Goal: Find specific page/section: Find specific page/section

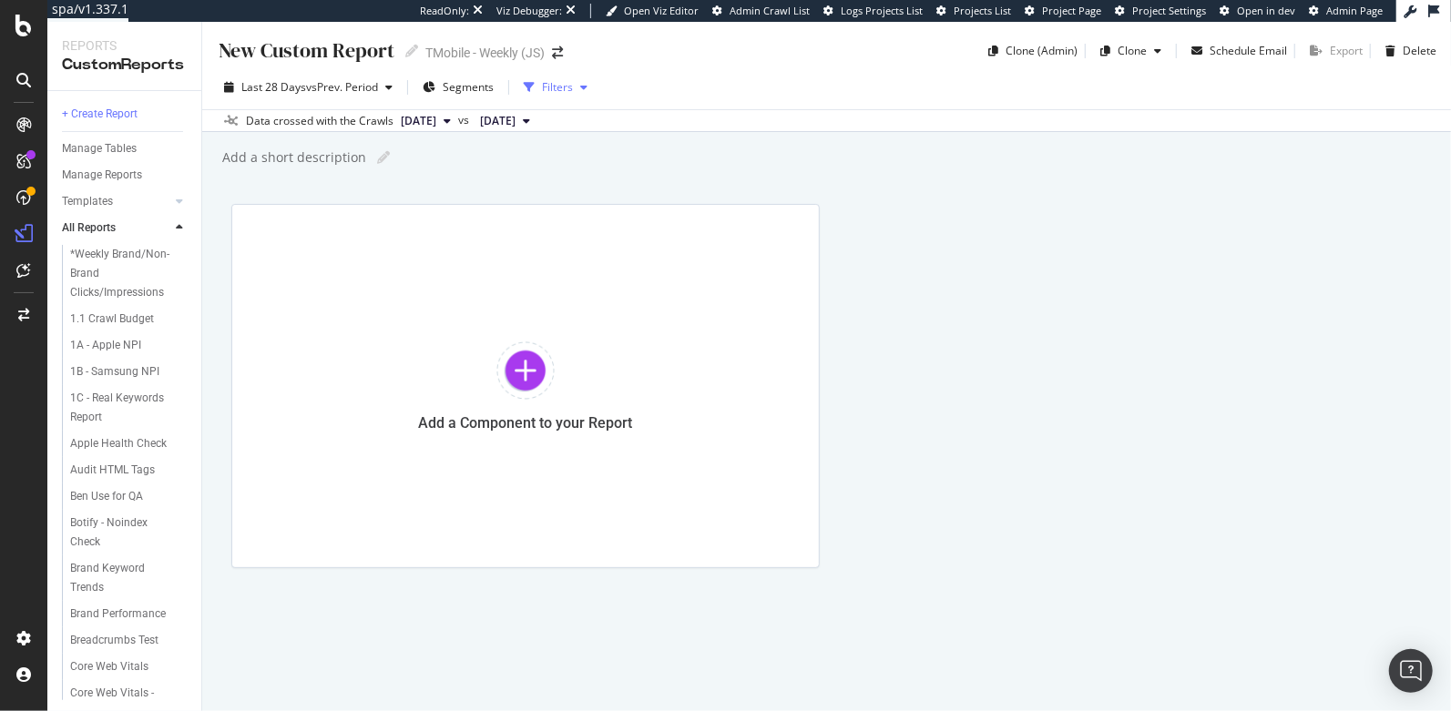
click at [587, 88] on icon "button" at bounding box center [583, 87] width 7 height 11
click at [551, 91] on div "Filters" at bounding box center [557, 86] width 31 height 15
click at [108, 380] on div "1B - Samsung NPI" at bounding box center [114, 371] width 89 height 19
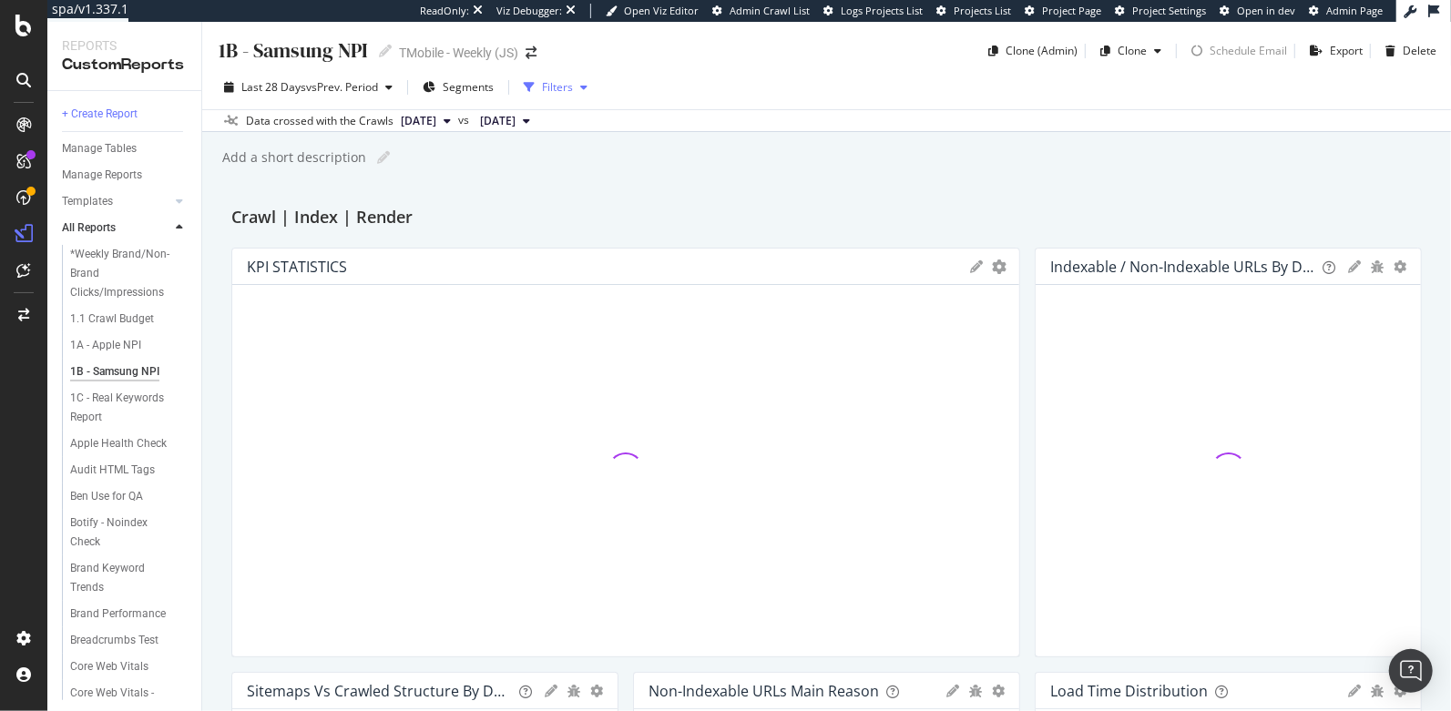
click at [572, 89] on div "Filters" at bounding box center [557, 86] width 31 height 15
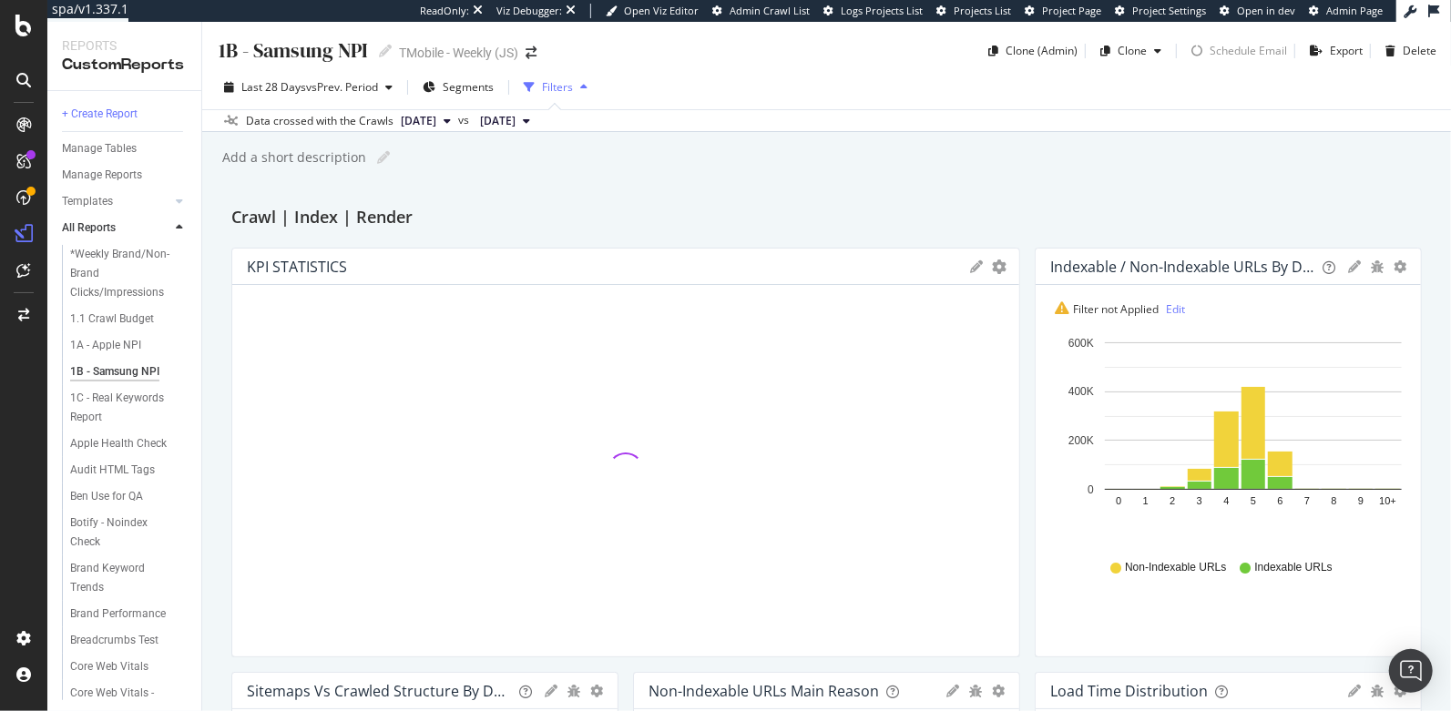
click at [586, 86] on icon "button" at bounding box center [583, 87] width 7 height 11
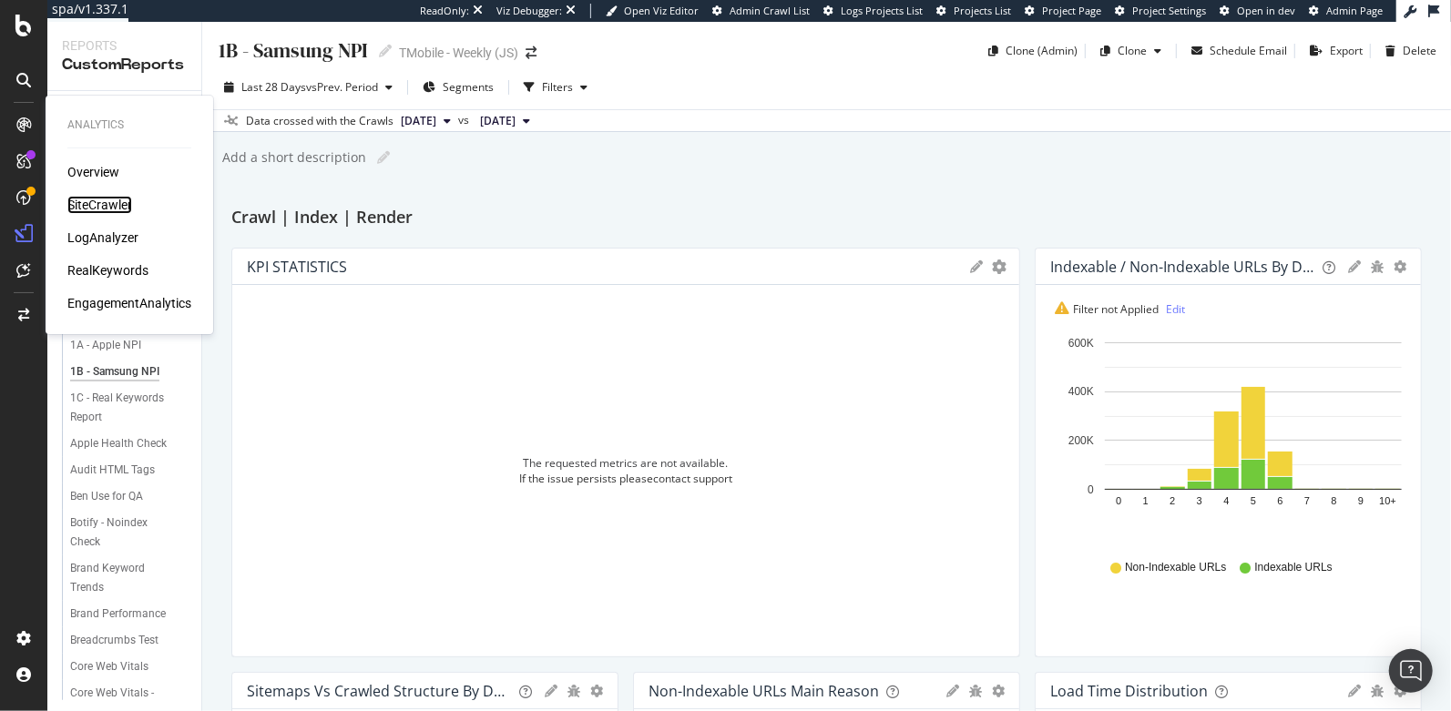
click at [76, 208] on div "SiteCrawler" at bounding box center [99, 205] width 65 height 18
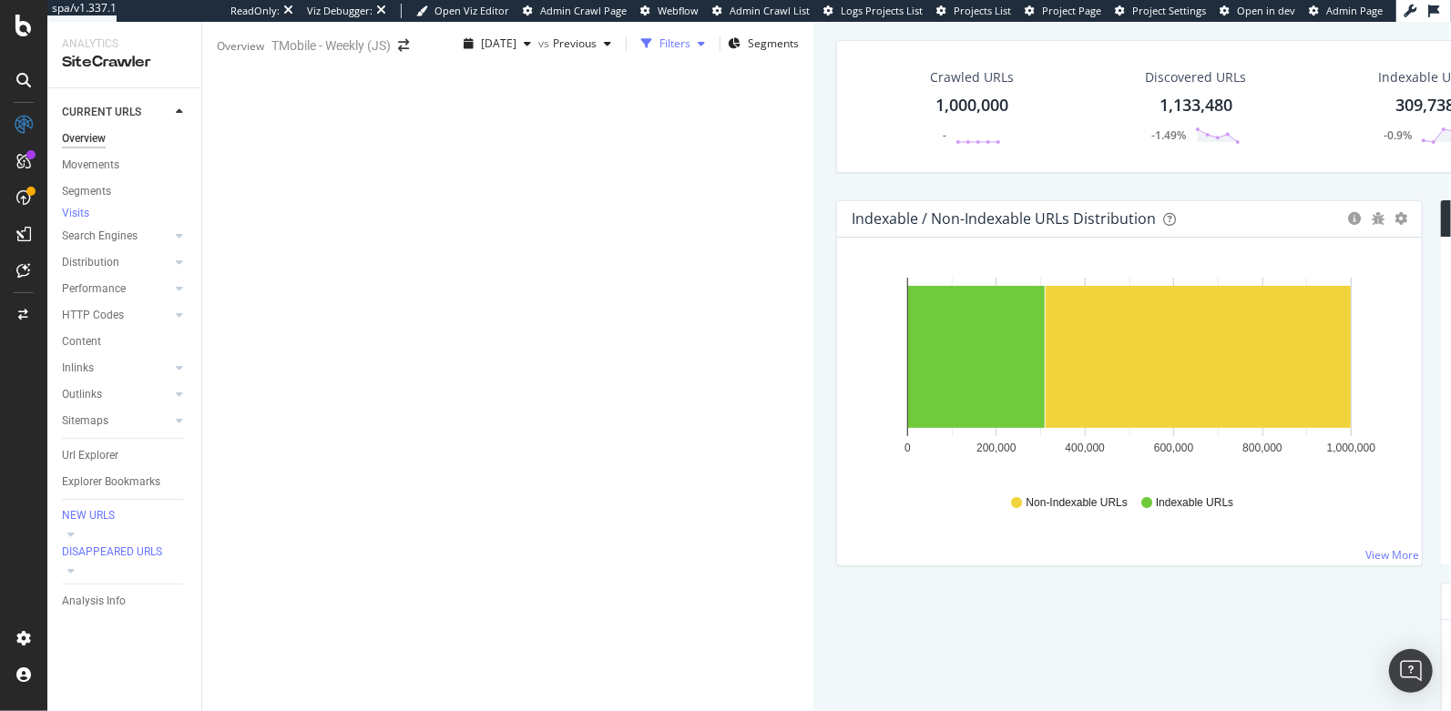
click at [659, 51] on div "Filters" at bounding box center [674, 43] width 31 height 15
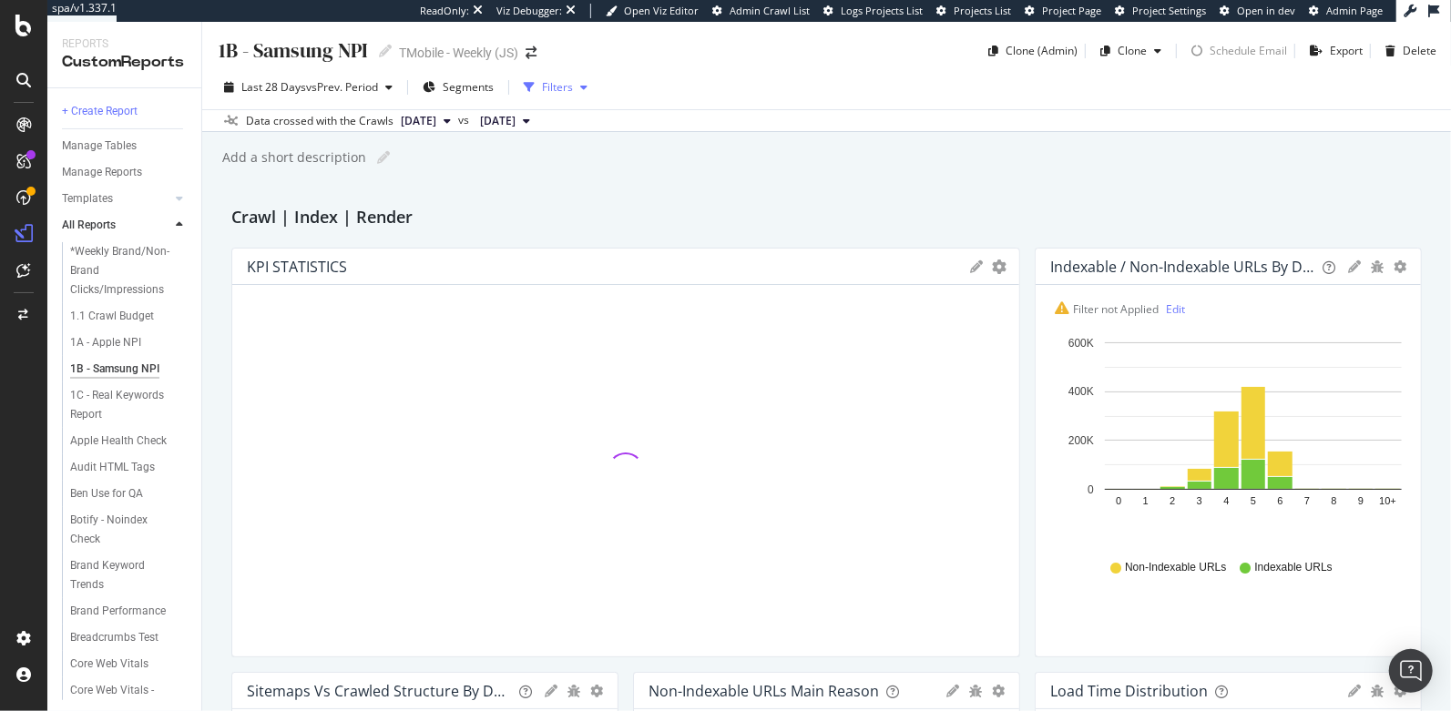
click at [566, 86] on div "Filters" at bounding box center [557, 86] width 31 height 15
click at [567, 84] on div "Filters" at bounding box center [557, 86] width 31 height 15
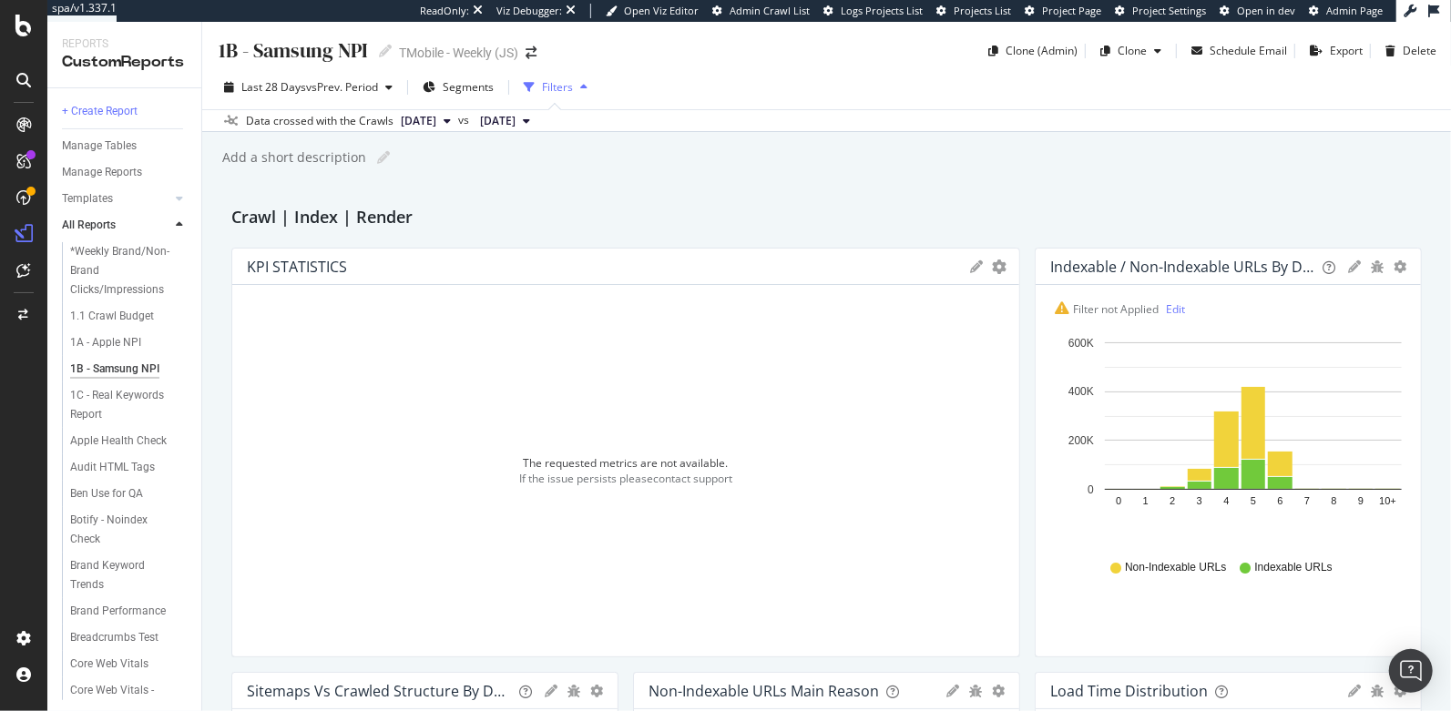
click at [567, 84] on div "Filters" at bounding box center [557, 86] width 31 height 15
click at [558, 87] on div "Filters" at bounding box center [557, 86] width 31 height 15
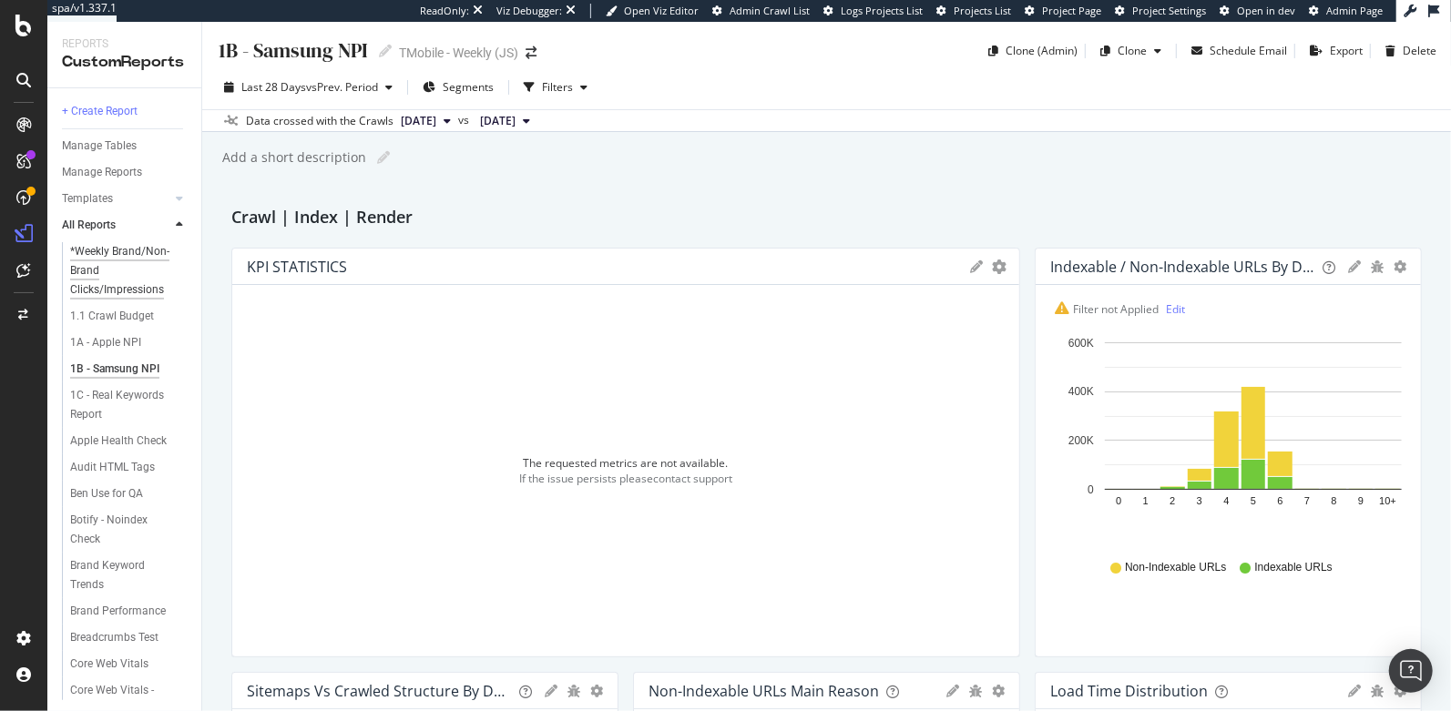
click at [117, 267] on div "*Weekly Brand/Non-Brand Clicks/Impressions" at bounding box center [124, 270] width 109 height 57
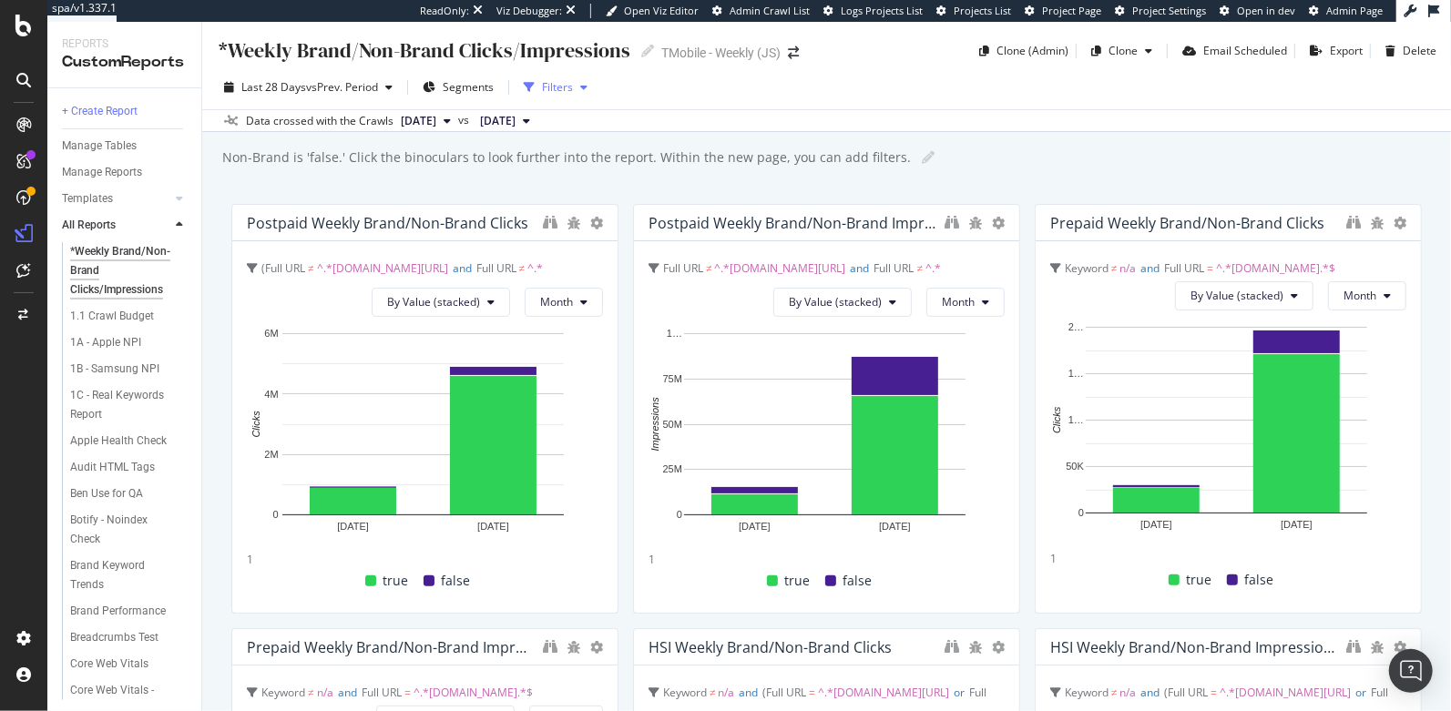
click at [555, 88] on div "Filters" at bounding box center [557, 86] width 31 height 15
click at [1399, 668] on div "Open Intercom Messenger" at bounding box center [1411, 672] width 48 height 48
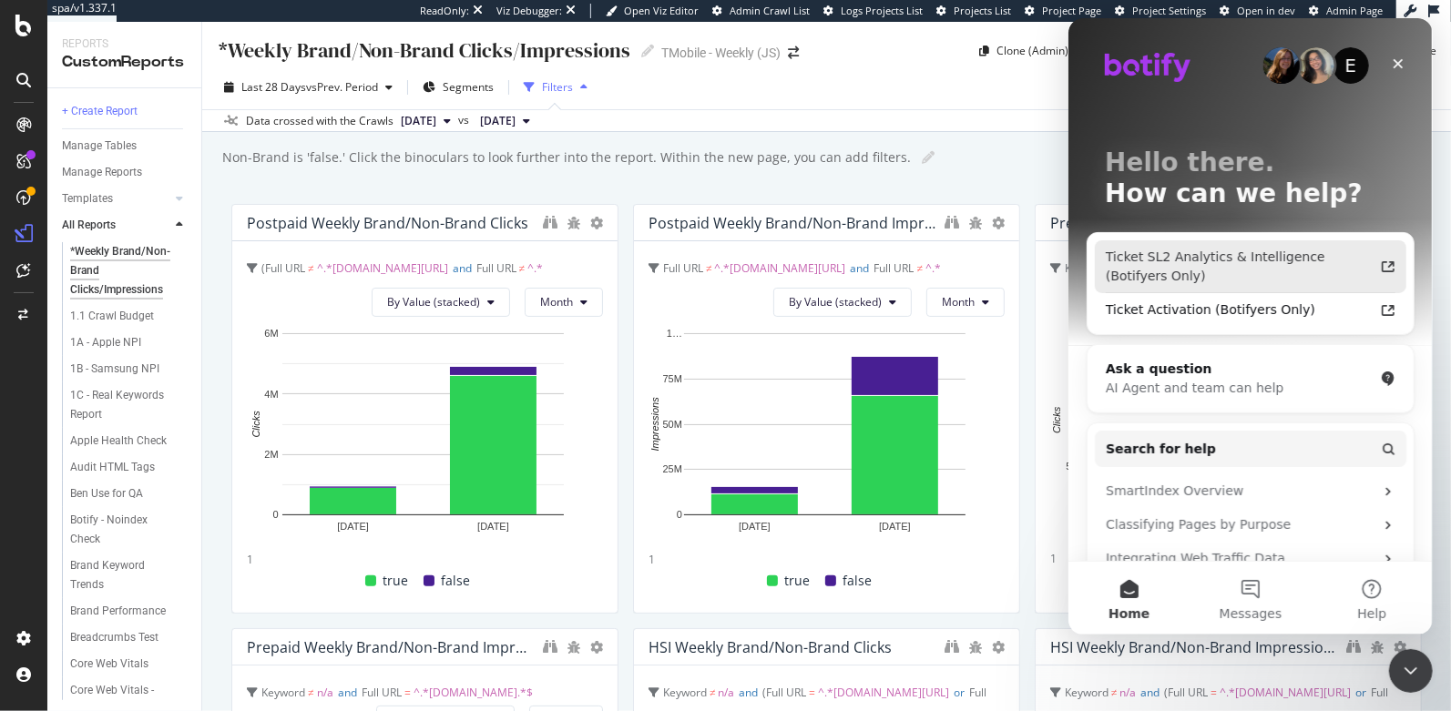
click at [1187, 270] on div "Ticket SL2 Analytics & Intelligence (Botifyers Only)" at bounding box center [1239, 267] width 268 height 38
